Goal: Check status: Check status

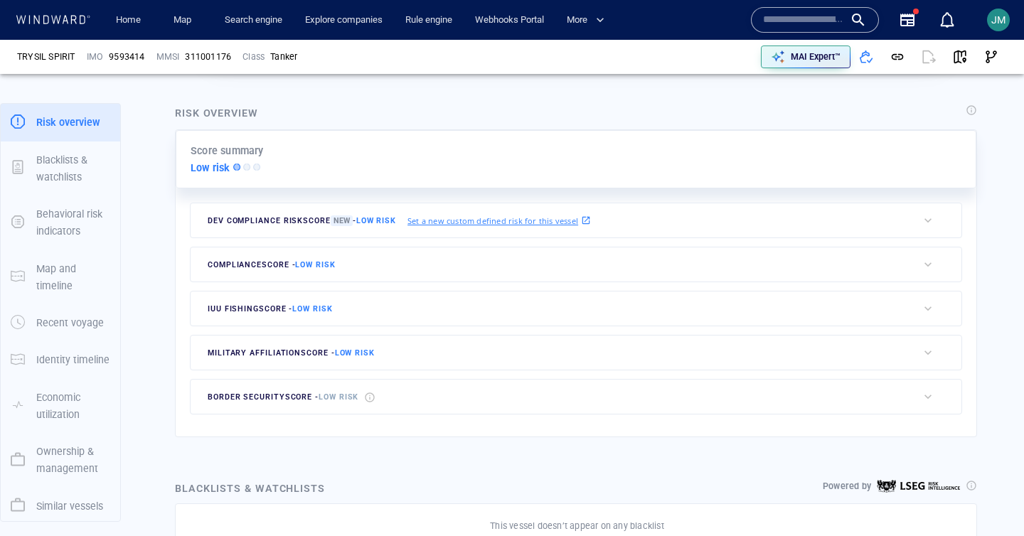
scroll to position [266, 0]
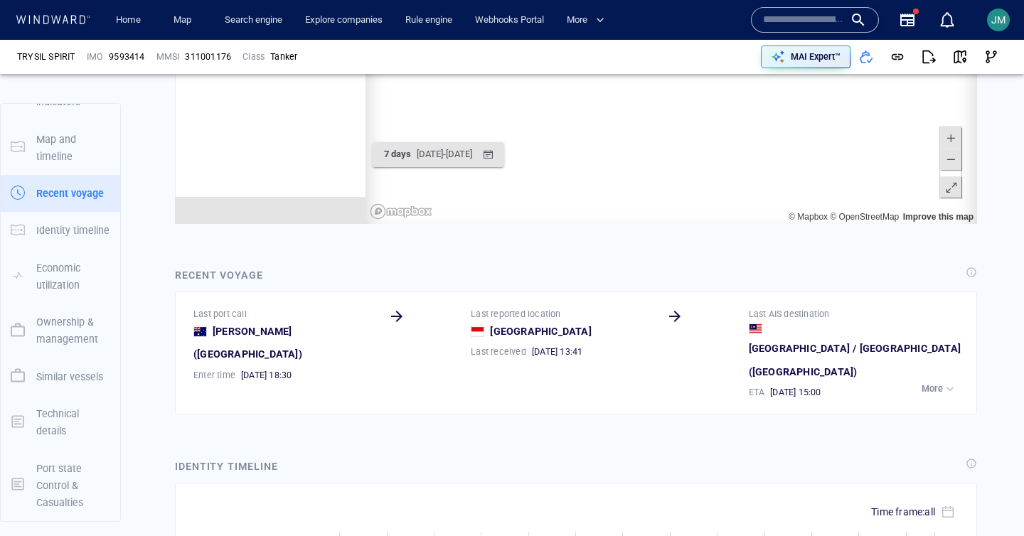
scroll to position [9404, 0]
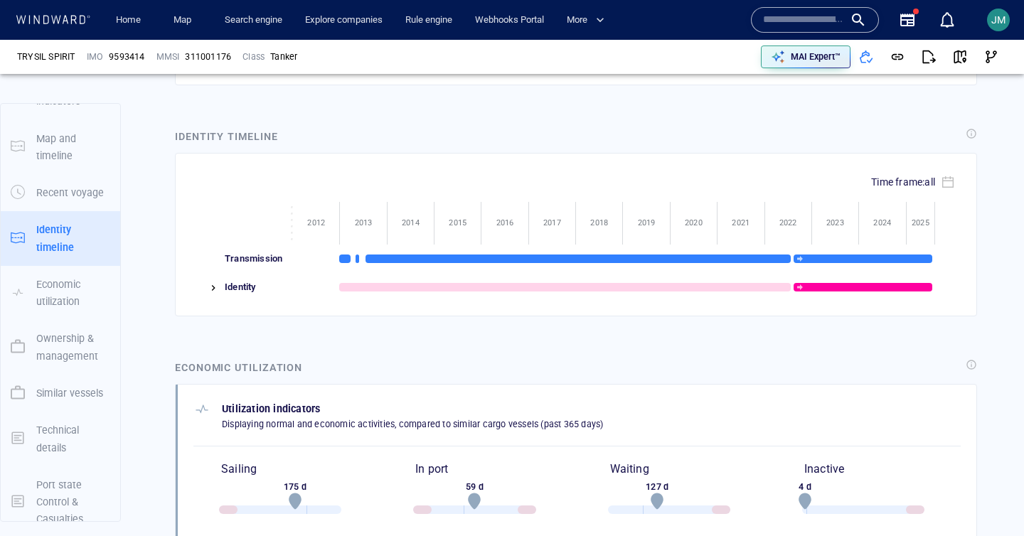
scroll to position [1569, 0]
click at [999, 18] on span "JM" at bounding box center [999, 19] width 14 height 11
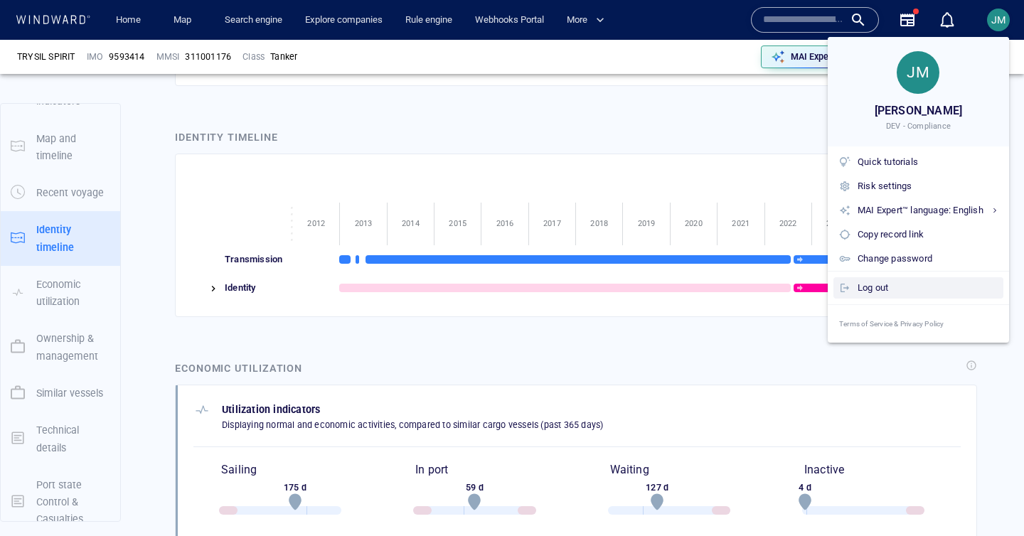
click at [869, 288] on div "Log out" at bounding box center [928, 288] width 140 height 16
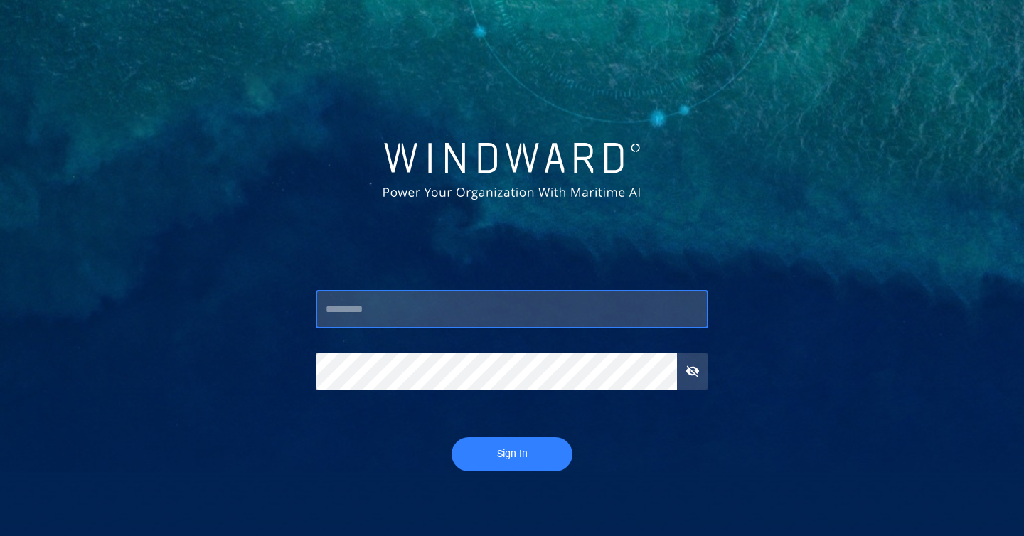
click at [356, 308] on input "text" at bounding box center [512, 310] width 393 height 38
type input "*****"
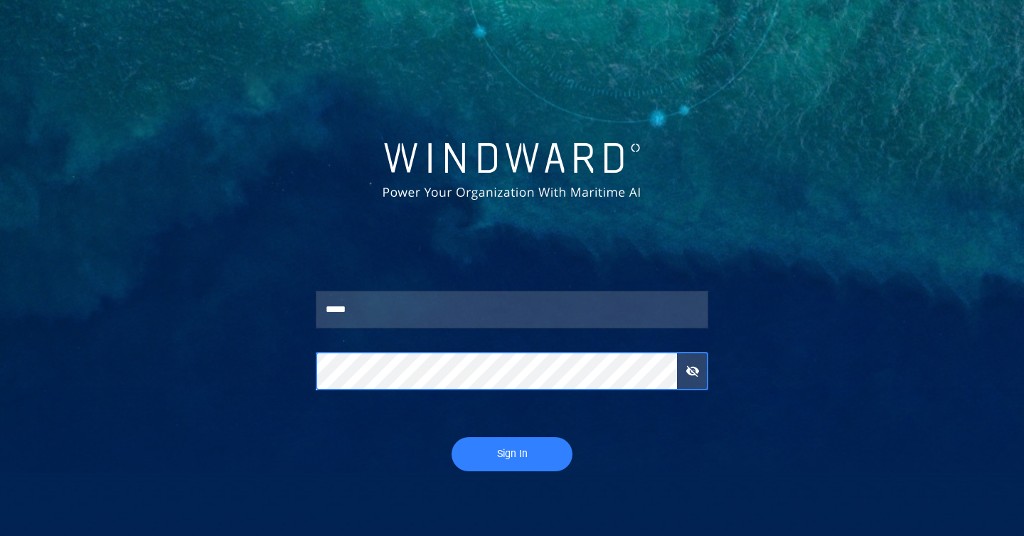
click at [689, 374] on span "button" at bounding box center [693, 371] width 14 height 14
click at [452, 438] on button "Sign In" at bounding box center [512, 455] width 121 height 34
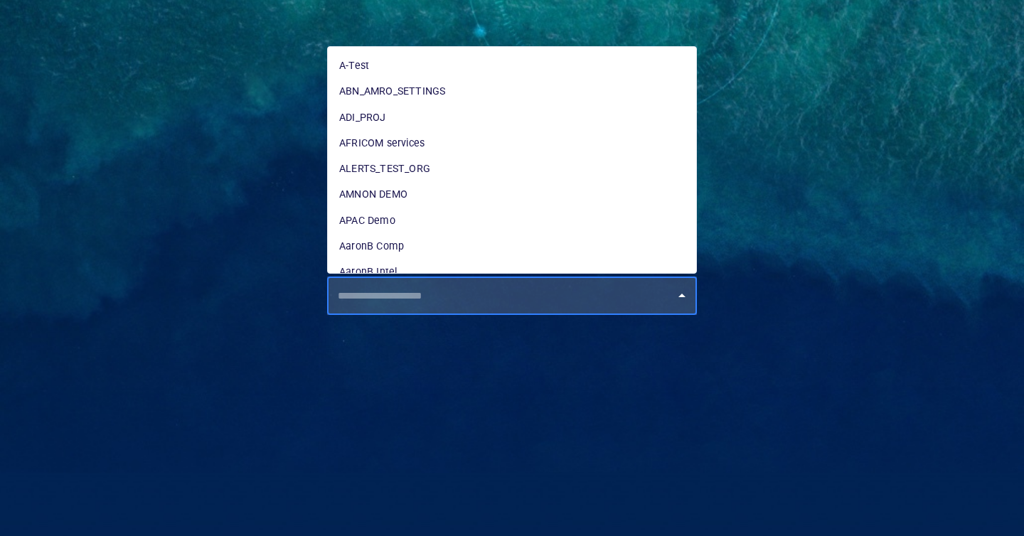
click at [565, 307] on input "text" at bounding box center [516, 296] width 364 height 26
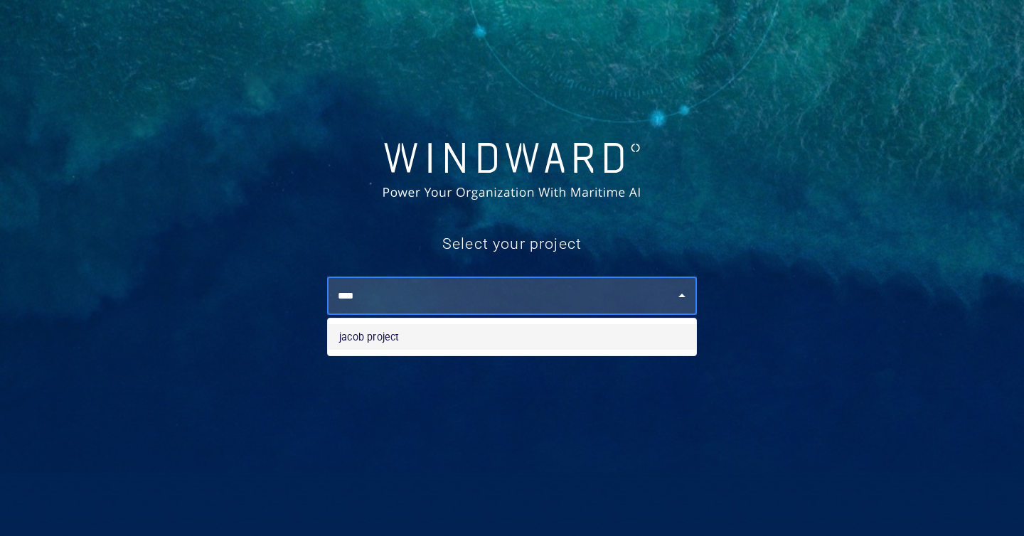
click at [474, 337] on li "jacob project" at bounding box center [512, 337] width 369 height 26
type input "**********"
